Goal: Task Accomplishment & Management: Manage account settings

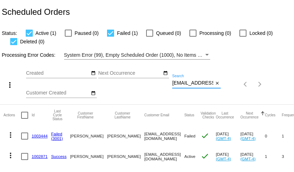
click at [198, 83] on input "beckyh.27@gmail.com" at bounding box center [192, 83] width 41 height 6
paste input "[EMAIL_ADDRESS][DOMAIN_NAME]"
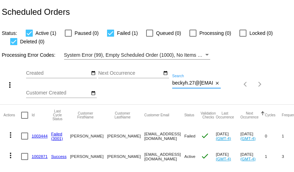
scroll to position [0, 28]
type input "beckyh.27@[EMAIL_ADDRESS][DOMAIN_NAME]"
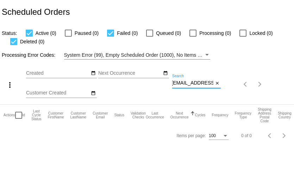
scroll to position [0, 0]
click at [188, 85] on input "beckyh.27@[EMAIL_ADDRESS][DOMAIN_NAME]" at bounding box center [192, 83] width 41 height 6
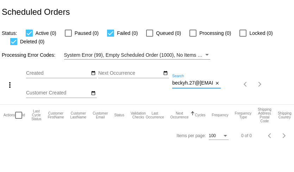
paste input "[EMAIL_ADDRESS]"
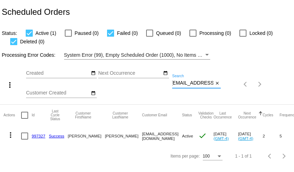
type input "[EMAIL_ADDRESS][DOMAIN_NAME]"
click at [40, 136] on link "997327" at bounding box center [39, 136] width 14 height 5
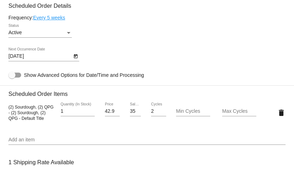
scroll to position [360, 0]
